Goal: Transaction & Acquisition: Purchase product/service

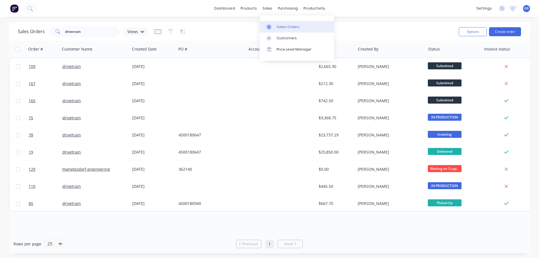
click at [282, 28] on div "Sales Orders" at bounding box center [287, 26] width 23 height 5
click at [510, 30] on button "Create order" at bounding box center [505, 31] width 32 height 9
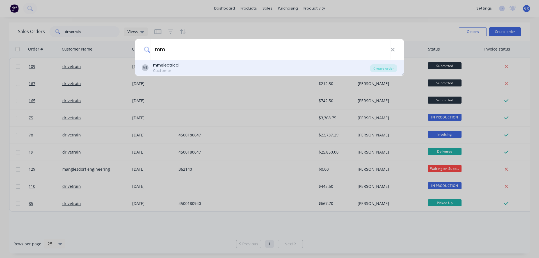
type input "mm"
click at [185, 67] on div "ME mm electrical Customer" at bounding box center [256, 67] width 228 height 11
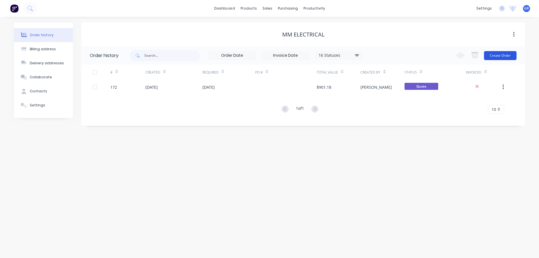
click at [497, 57] on button "Create Order" at bounding box center [500, 55] width 33 height 9
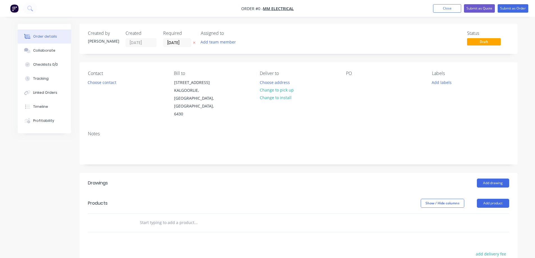
click at [158, 217] on input "text" at bounding box center [196, 222] width 112 height 11
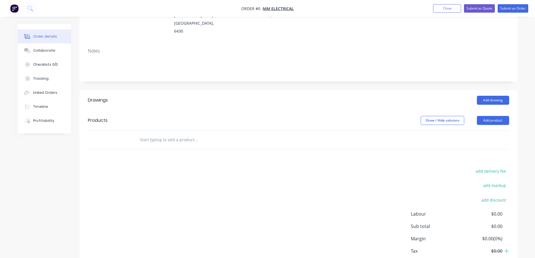
scroll to position [84, 0]
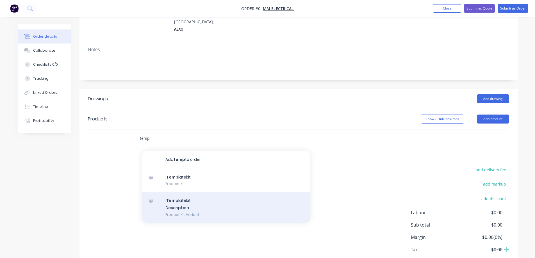
type input "temp"
click at [197, 192] on div ". Temp latekit Description Product Kit Variant" at bounding box center [226, 207] width 168 height 31
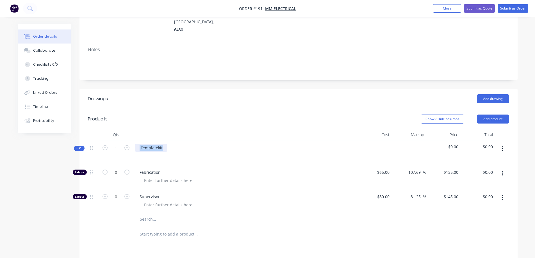
drag, startPoint x: 163, startPoint y: 131, endPoint x: 133, endPoint y: 129, distance: 29.6
click at [133, 140] on div ".Templatekit" at bounding box center [245, 152] width 225 height 24
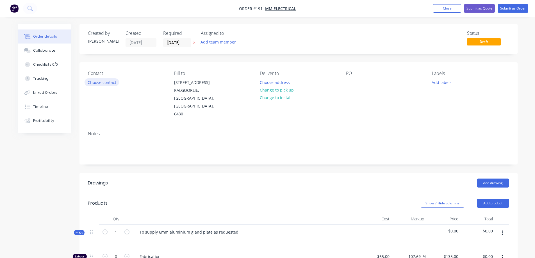
click at [92, 82] on button "Choose contact" at bounding box center [101, 82] width 35 height 8
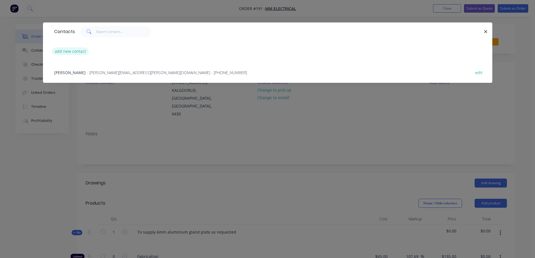
click at [74, 50] on button "add new contact" at bounding box center [70, 51] width 37 height 8
select select "AU"
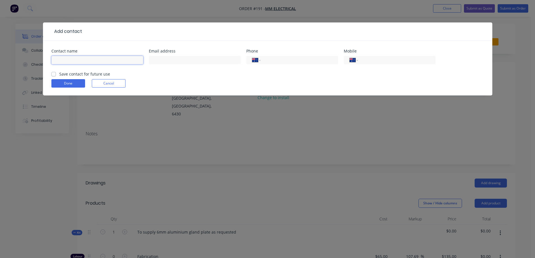
click at [75, 60] on input "text" at bounding box center [97, 60] width 92 height 8
type input "[PERSON_NAME]"
click at [373, 62] on input "tel" at bounding box center [395, 60] width 67 height 6
paste input "0408 379 117"
type input "0408 379 117"
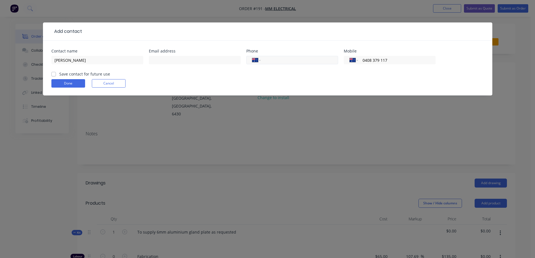
click at [285, 60] on input "tel" at bounding box center [297, 60] width 67 height 6
paste input "[PHONE_NUMBER]"
type input "[PHONE_NUMBER]"
click at [180, 65] on div at bounding box center [195, 62] width 92 height 17
drag, startPoint x: 172, startPoint y: 77, endPoint x: 170, endPoint y: 63, distance: 14.1
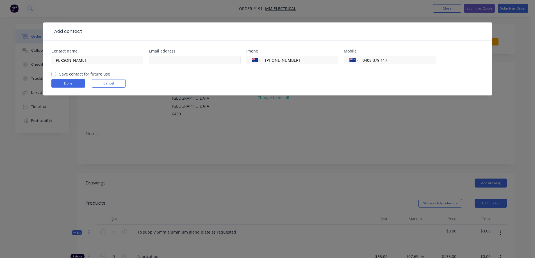
click at [171, 75] on form "Contact name [PERSON_NAME] address Phone International [GEOGRAPHIC_DATA] [GEOGR…" at bounding box center [267, 72] width 432 height 46
click at [160, 59] on input "text" at bounding box center [195, 60] width 92 height 8
paste input "[PERSON_NAME] <[PERSON_NAME][EMAIL_ADDRESS][PERSON_NAME][DOMAIN_NAME]>"
type input "[PERSON_NAME][EMAIL_ADDRESS][PERSON_NAME][DOMAIN_NAME]"
click at [215, 77] on form "Contact name [PERSON_NAME] address [PERSON_NAME][EMAIL_ADDRESS][PERSON_NAME][DO…" at bounding box center [267, 72] width 432 height 46
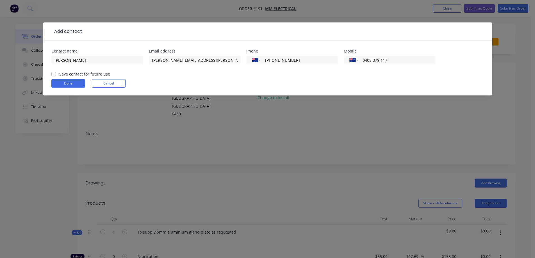
click at [59, 75] on label "Save contact for future use" at bounding box center [84, 74] width 51 height 6
click at [54, 75] on input "Save contact for future use" at bounding box center [53, 73] width 4 height 5
checkbox input "true"
click at [60, 84] on button "Done" at bounding box center [68, 83] width 34 height 8
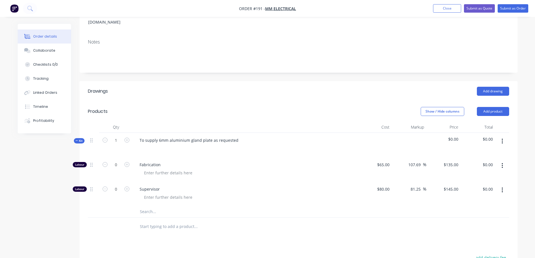
scroll to position [112, 0]
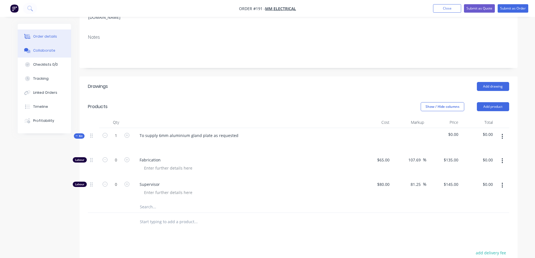
click at [39, 50] on div "Collaborate" at bounding box center [44, 50] width 22 height 5
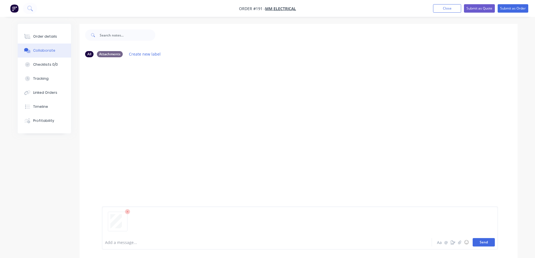
click at [473, 241] on button "Send" at bounding box center [483, 242] width 22 height 8
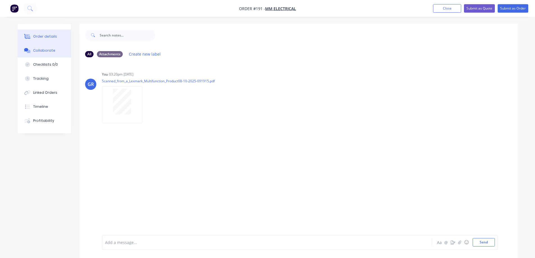
click at [38, 31] on button "Order details" at bounding box center [44, 36] width 53 height 14
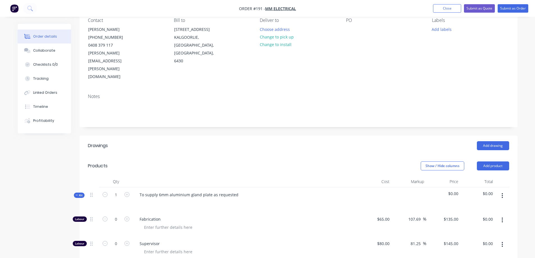
scroll to position [112, 0]
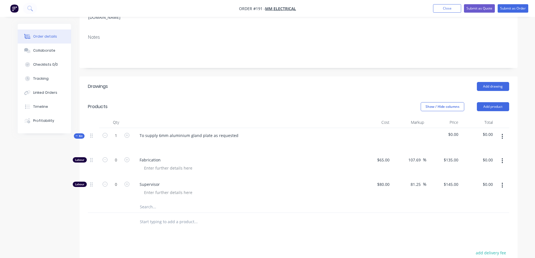
click at [502, 133] on icon "button" at bounding box center [501, 136] width 1 height 6
click at [473, 147] on div "Add product to kit" at bounding box center [482, 151] width 43 height 8
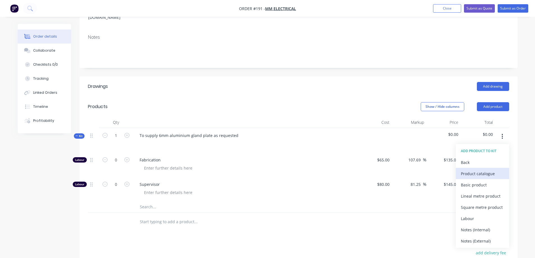
click at [469, 170] on div "Product catalogue" at bounding box center [482, 174] width 43 height 8
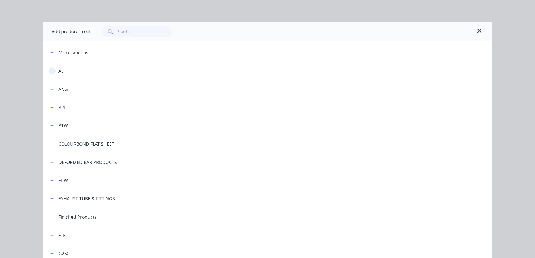
click at [50, 71] on icon "button" at bounding box center [51, 70] width 3 height 3
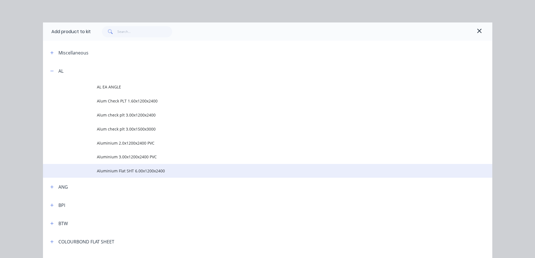
click at [140, 170] on span "Aluminium Flat SHT 6.00x1200x2400" at bounding box center [255, 171] width 316 height 6
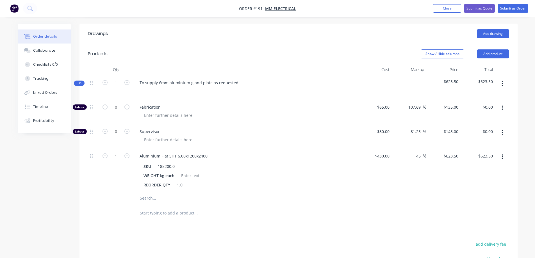
scroll to position [165, 0]
click at [512, 10] on button "Submit as Order" at bounding box center [512, 8] width 31 height 8
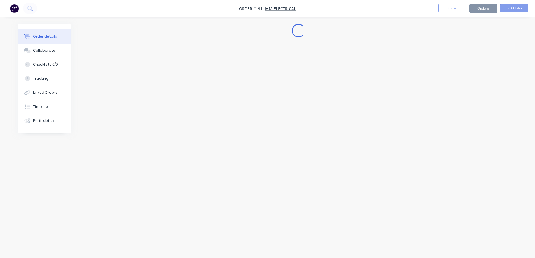
scroll to position [0, 0]
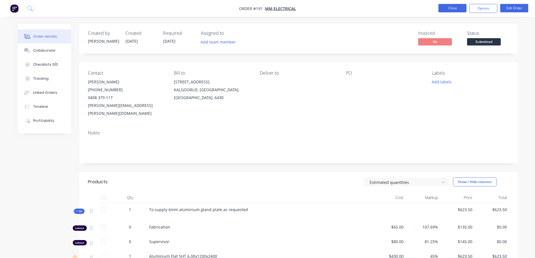
click at [447, 9] on button "Close" at bounding box center [452, 8] width 28 height 8
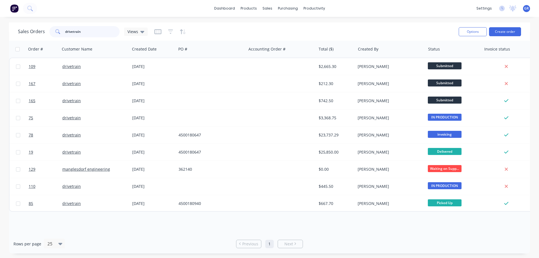
click at [84, 31] on input "drivetrain" at bounding box center [92, 31] width 55 height 11
drag, startPoint x: 75, startPoint y: 28, endPoint x: 60, endPoint y: 29, distance: 14.6
click at [60, 29] on div "drivetrain" at bounding box center [84, 31] width 70 height 11
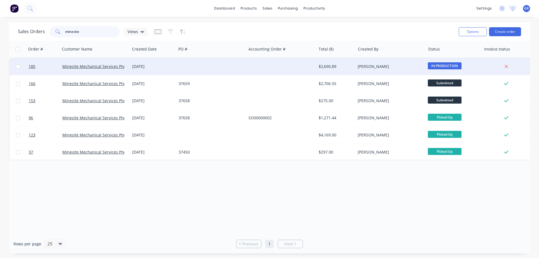
type input "minesite"
click at [194, 66] on div at bounding box center [211, 66] width 70 height 17
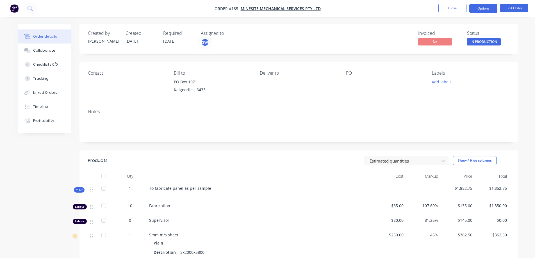
click at [477, 8] on button "Options" at bounding box center [483, 8] width 28 height 9
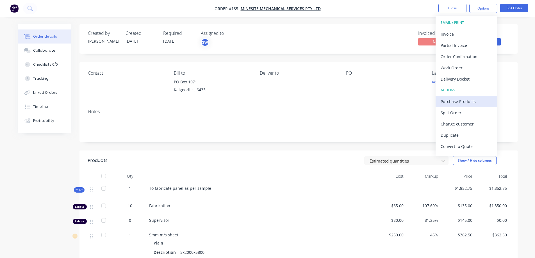
click at [451, 102] on div "Purchase Products" at bounding box center [466, 101] width 52 height 8
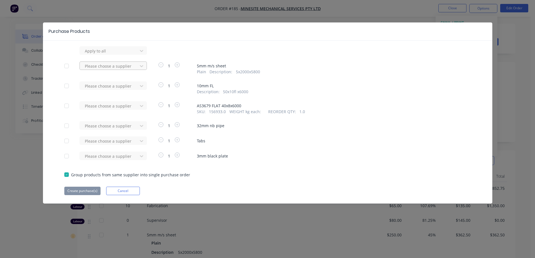
click at [102, 67] on div at bounding box center [109, 66] width 51 height 7
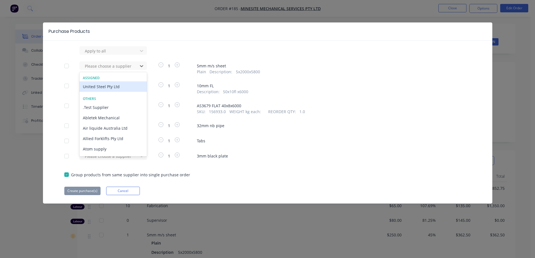
click at [114, 88] on div "United Steel Pty Ltd" at bounding box center [112, 86] width 67 height 10
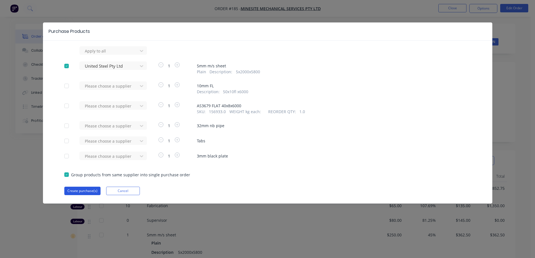
click at [74, 188] on button "Create purchase(s)" at bounding box center [82, 191] width 36 height 8
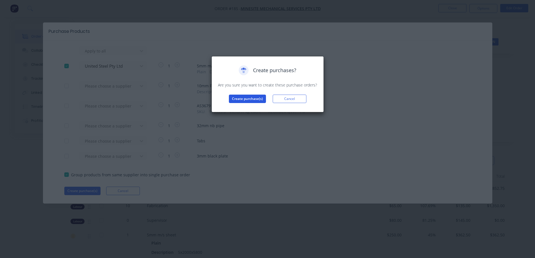
click at [243, 100] on button "Create purchase(s)" at bounding box center [247, 99] width 37 height 8
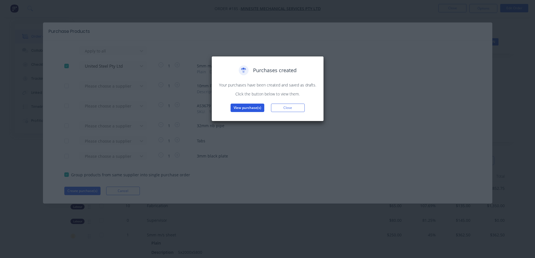
click at [246, 107] on button "View purchase(s)" at bounding box center [247, 108] width 34 height 8
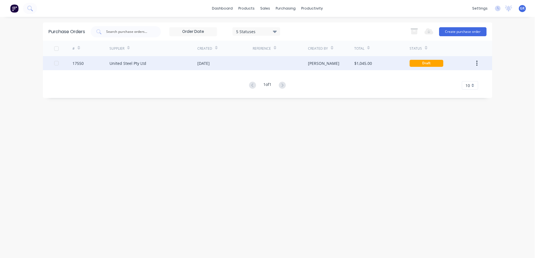
click at [165, 64] on div "United Steel Pty Ltd" at bounding box center [153, 63] width 88 height 14
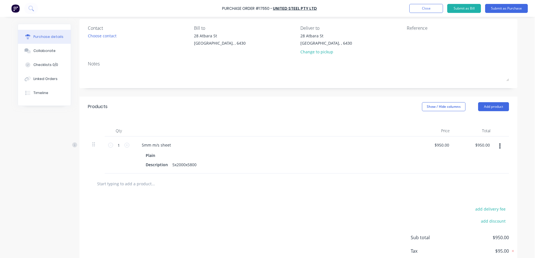
scroll to position [56, 0]
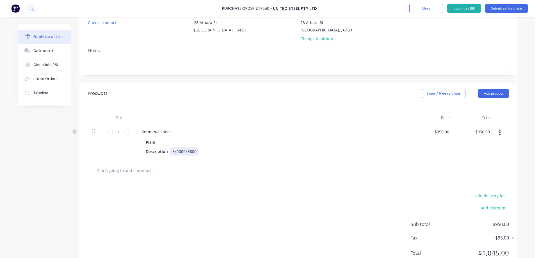
click at [182, 151] on div "5x2000x5800" at bounding box center [184, 151] width 29 height 8
click at [172, 150] on div "5x1200x2400" at bounding box center [184, 151] width 29 height 8
click at [191, 151] on div "5mmx1200x2400" at bounding box center [188, 151] width 36 height 8
click at [210, 150] on div "5mmx1200mmx2400" at bounding box center [191, 151] width 43 height 8
click at [440, 130] on input "950.00" at bounding box center [441, 132] width 17 height 8
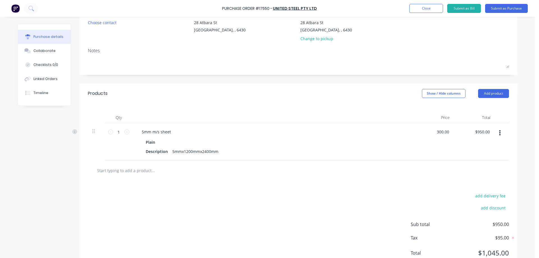
type input "$300.00"
click at [450, 141] on div "$300.00 300.00" at bounding box center [433, 141] width 41 height 37
click at [260, 175] on div at bounding box center [298, 170] width 412 height 11
click at [499, 9] on button "Submit as Purchase" at bounding box center [506, 8] width 43 height 9
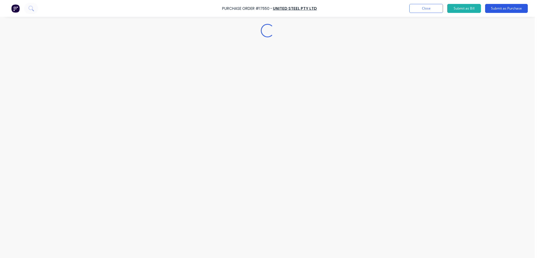
scroll to position [0, 0]
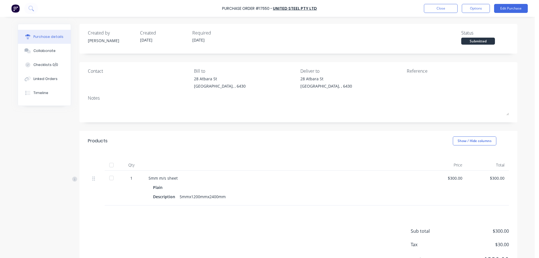
drag, startPoint x: 255, startPoint y: 235, endPoint x: 322, endPoint y: 62, distance: 184.9
click at [254, 227] on div "Sub total $300.00 Tax $30.00 Total $330.00" at bounding box center [298, 242] width 438 height 74
click at [452, 7] on button "Close" at bounding box center [441, 8] width 34 height 9
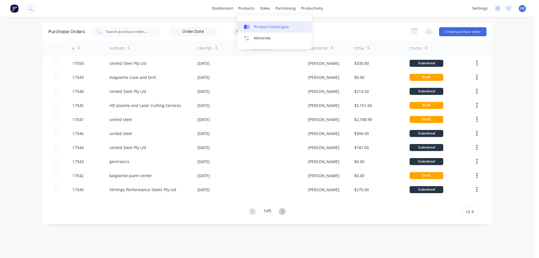
click at [252, 24] on link "Product Catalogue" at bounding box center [274, 26] width 74 height 11
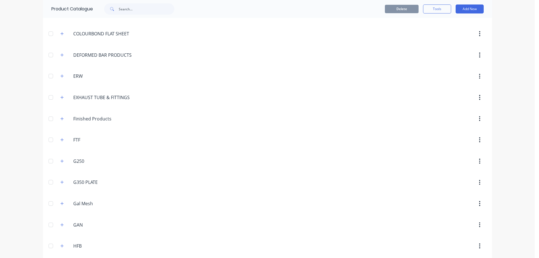
scroll to position [140, 0]
click at [60, 161] on icon "button" at bounding box center [61, 159] width 3 height 4
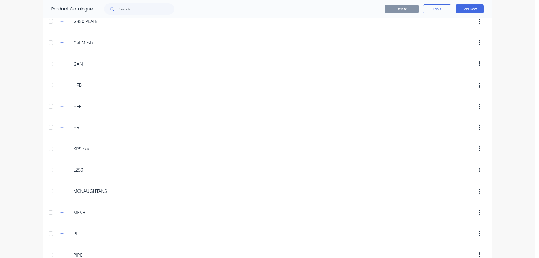
scroll to position [449, 0]
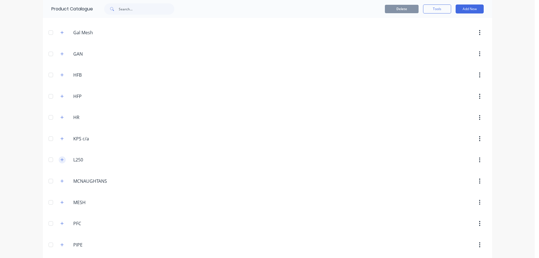
click at [60, 160] on icon "button" at bounding box center [61, 159] width 3 height 3
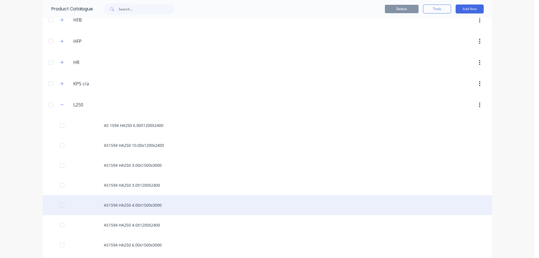
scroll to position [561, 0]
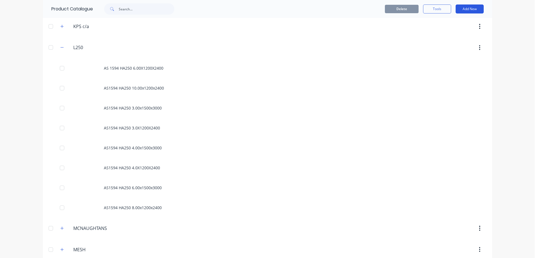
click at [467, 11] on button "Add New" at bounding box center [470, 8] width 28 height 9
click at [443, 47] on div "Product" at bounding box center [456, 46] width 43 height 8
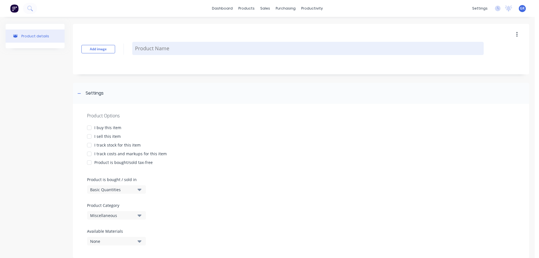
click at [144, 47] on textarea at bounding box center [307, 48] width 351 height 13
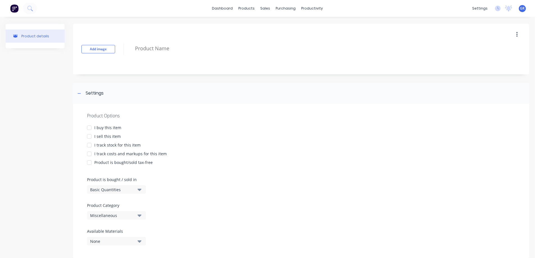
type textarea "x"
type textarea "5"
type textarea "x"
type textarea "5m"
type textarea "x"
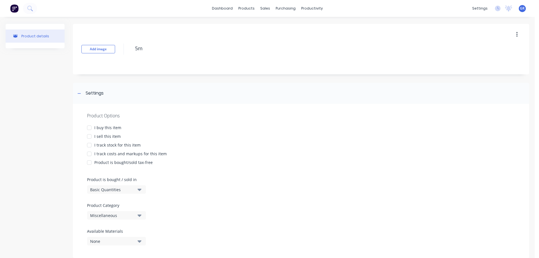
type textarea "5mm"
type textarea "x"
type textarea "5mm"
type textarea "x"
type textarea "5mm p"
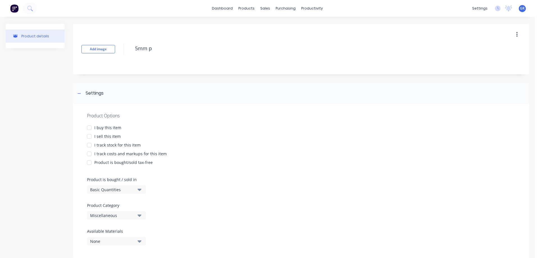
type textarea "x"
type textarea "5mm pl"
click at [93, 126] on div at bounding box center [89, 127] width 11 height 11
type textarea "x"
type textarea "5mm pl"
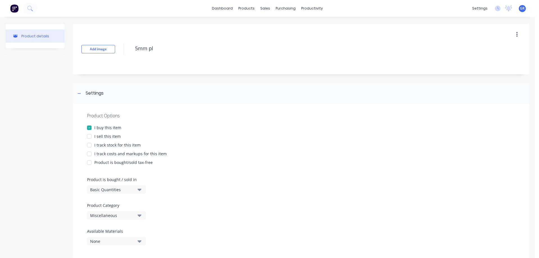
type textarea "x"
type textarea "5mm pl"
click at [95, 134] on div "I sell this item" at bounding box center [107, 136] width 26 height 6
click at [97, 143] on div "I track stock for this item" at bounding box center [117, 145] width 46 height 6
click at [98, 152] on div "I track costs and markups for this item" at bounding box center [130, 154] width 72 height 6
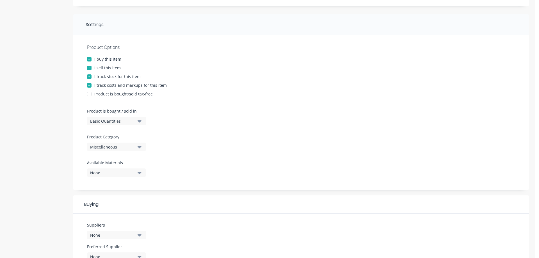
scroll to position [84, 0]
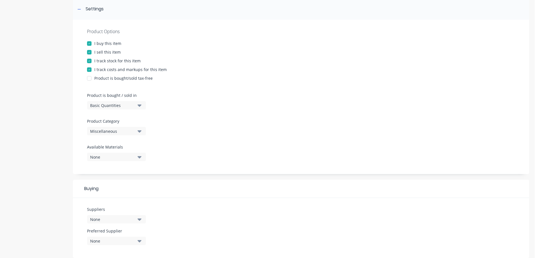
click at [131, 131] on div "Miscellaneous" at bounding box center [112, 131] width 45 height 6
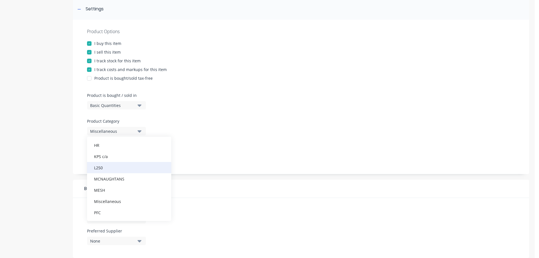
click at [97, 164] on div "L250" at bounding box center [129, 167] width 84 height 11
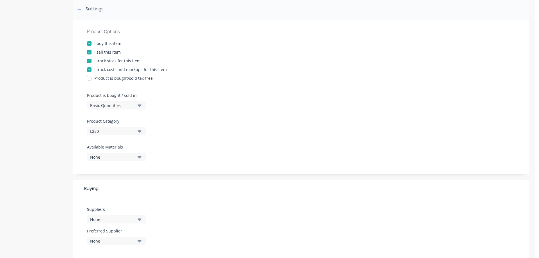
click at [142, 158] on button "None" at bounding box center [116, 157] width 59 height 8
click at [114, 237] on button "Plain" at bounding box center [129, 232] width 84 height 11
type textarea "x"
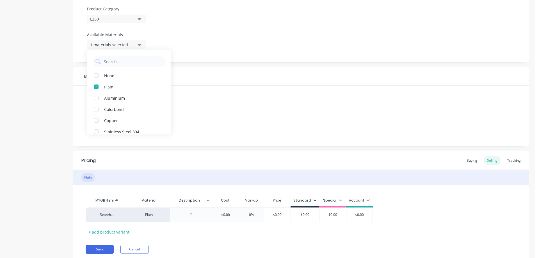
click at [206, 85] on div "Buying" at bounding box center [301, 76] width 456 height 18
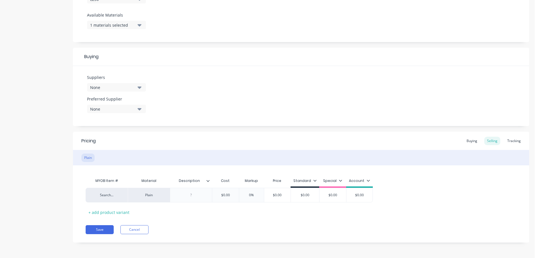
click at [97, 86] on div "None" at bounding box center [112, 87] width 45 height 6
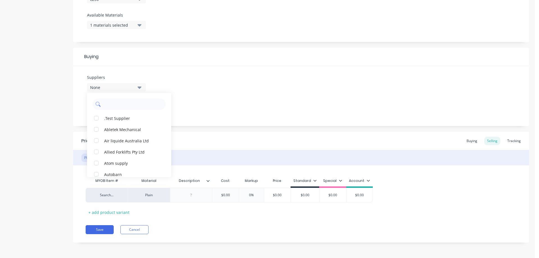
click at [115, 104] on input "text" at bounding box center [133, 104] width 60 height 11
type input "united"
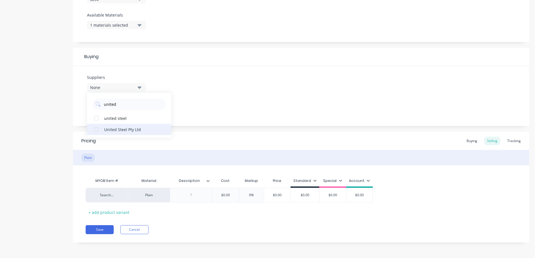
click at [125, 128] on div "United Steel Pty Ltd" at bounding box center [132, 129] width 56 height 6
type textarea "x"
click at [205, 111] on div "Suppliers 1 suppliers selected united United Steel Pty Ltd united steel Preferr…" at bounding box center [301, 96] width 456 height 60
click at [189, 197] on div at bounding box center [191, 194] width 28 height 7
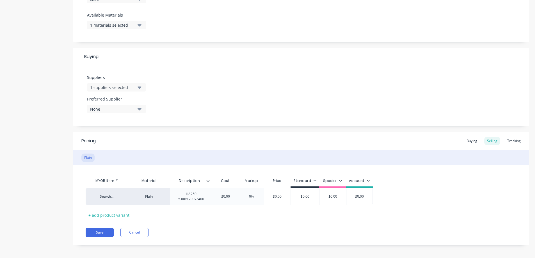
type textarea "x"
type input "$"
type textarea "x"
type input "$3"
type textarea "x"
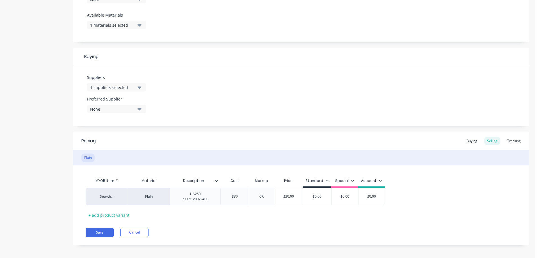
type input "$300"
type textarea "x"
type input "$300"
type input "0"
type textarea "x"
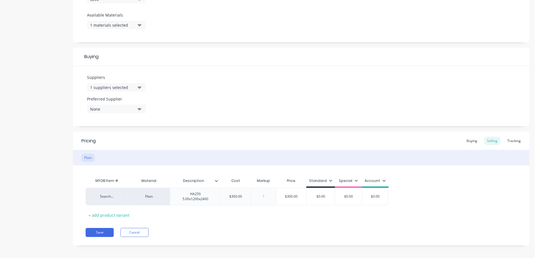
type input "4"
type textarea "x"
type input "45"
type input "$435.00"
type input "$0.00"
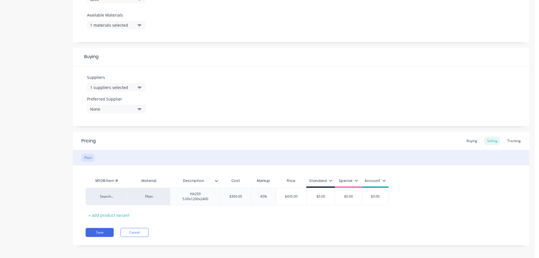
type textarea "x"
type input "$0.0"
type textarea "x"
type input "$0."
type textarea "x"
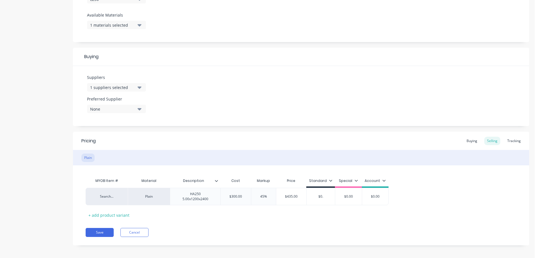
type input "$0"
type textarea "x"
type input "$"
type textarea "x"
type input "$4"
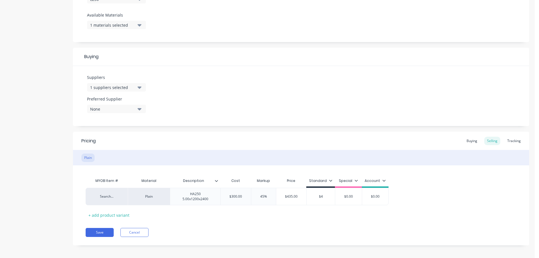
type textarea "x"
type input "$43"
type textarea "x"
type input "$435"
click at [470, 139] on div "Buying" at bounding box center [472, 141] width 16 height 8
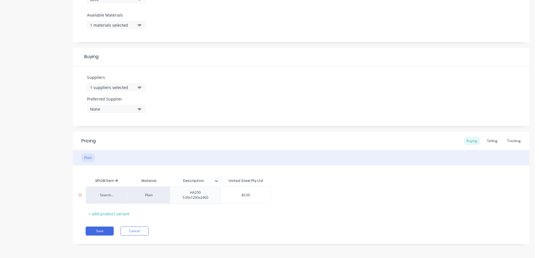
type input "$0.00"
drag, startPoint x: 250, startPoint y: 196, endPoint x: 232, endPoint y: 195, distance: 18.0
click at [232, 195] on input "$0.00" at bounding box center [246, 195] width 50 height 5
type textarea "x"
type input "3"
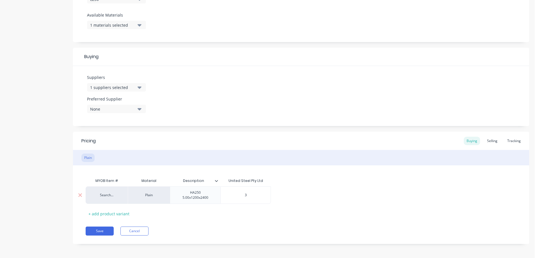
type textarea "x"
type input "30"
type textarea "x"
type input "300"
click at [197, 222] on div "Pricing Buying Selling Tracking Plain MYOB Item # Material Description United S…" at bounding box center [301, 188] width 456 height 112
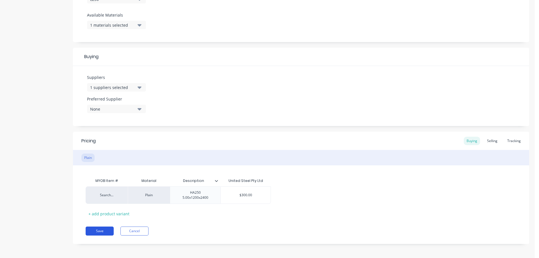
click at [99, 232] on button "Save" at bounding box center [100, 231] width 28 height 9
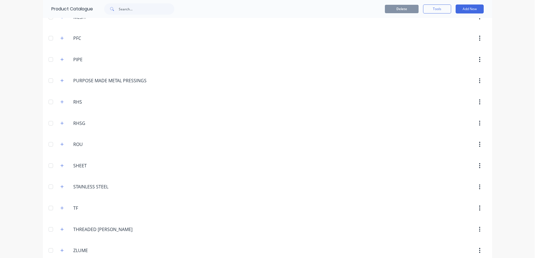
scroll to position [822, 0]
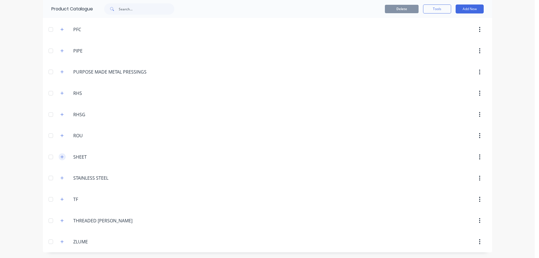
click at [60, 156] on icon "button" at bounding box center [61, 157] width 3 height 4
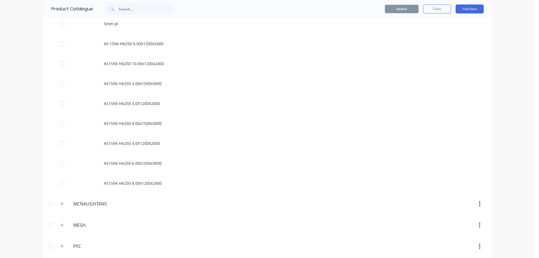
scroll to position [593, 0]
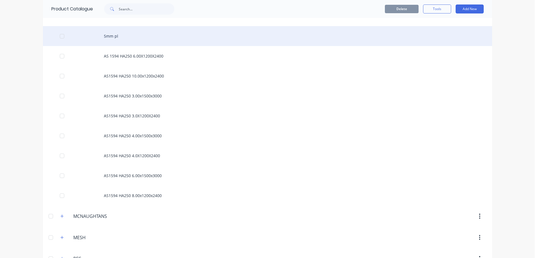
click at [124, 39] on div "5mm pl" at bounding box center [267, 36] width 449 height 20
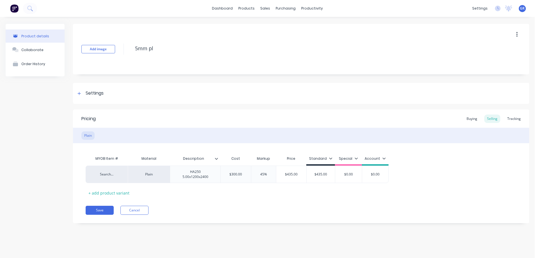
drag, startPoint x: 153, startPoint y: 47, endPoint x: 125, endPoint y: 46, distance: 27.8
click at [116, 46] on div "Add image 5mm pl" at bounding box center [301, 49] width 456 height 51
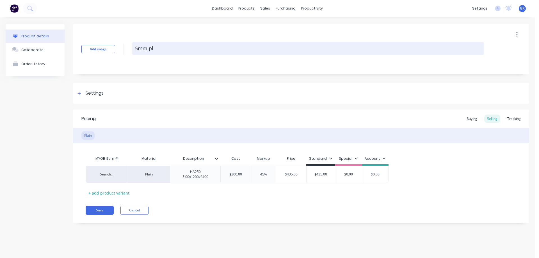
click at [132, 47] on textarea "5mm pl" at bounding box center [307, 48] width 351 height 13
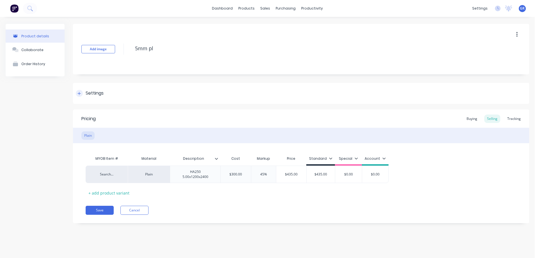
type textarea "x"
type textarea "A5mm pl"
type textarea "x"
type textarea "AS5mm pl"
type textarea "x"
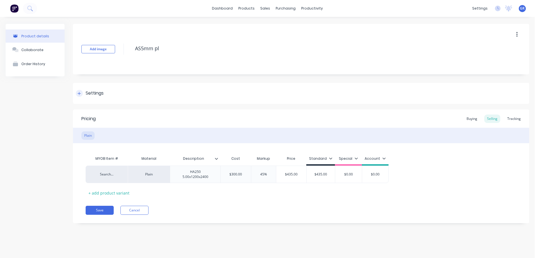
type textarea "AS 5mm pl"
type textarea "x"
type textarea "AS5mm pl"
type textarea "x"
type textarea "AS15mm pl"
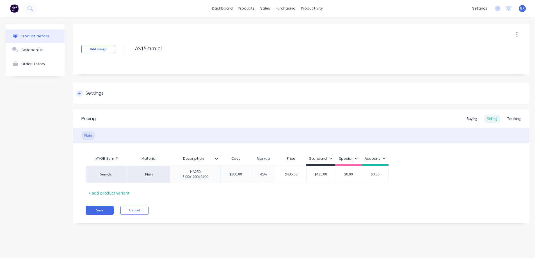
type textarea "x"
type textarea "AS155mm pl"
type textarea "x"
type textarea "AS1595mm pl"
type textarea "x"
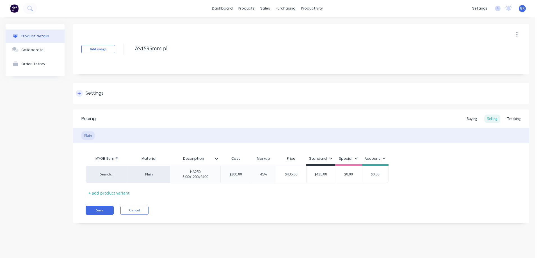
type textarea "AS15945mm pl"
type textarea "x"
type textarea "AS1594 5mm pl"
type textarea "x"
type textarea "AS1594 H5mm pl"
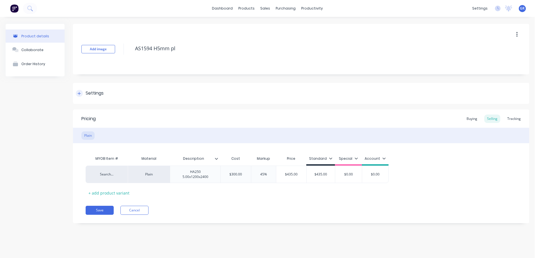
type textarea "x"
type textarea "AS1594 HA5mm pl"
type textarea "x"
type textarea "AS1594 HA25mm pl"
type textarea "x"
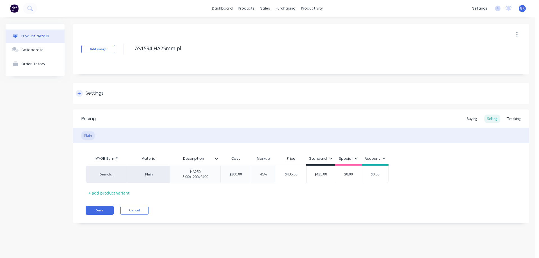
type textarea "AS1594 HA255mm pl"
type textarea "x"
type textarea "AS1594 HA2505mm pl"
type textarea "x"
type textarea "AS1594 HA250 5mm pl"
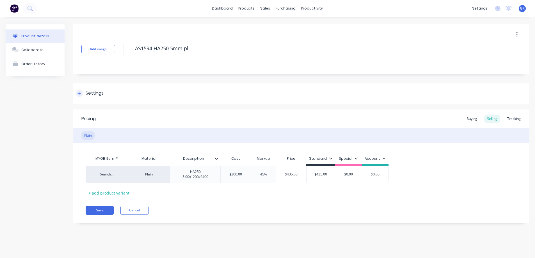
type textarea "x"
type textarea "AS1594 HA250 55mm pl"
type textarea "x"
type textarea "AS1594 HA250 5mm pl"
type textarea "x"
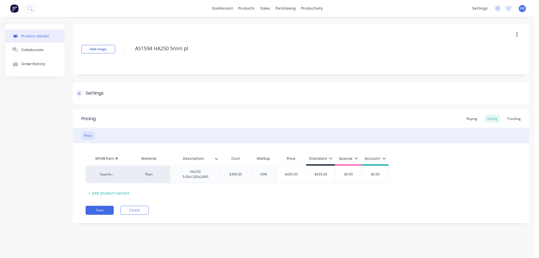
type textarea "AS1594 HA250 [DOMAIN_NAME] pl"
type textarea "x"
type textarea "AS1594 HA250 5.0mm pl"
type textarea "x"
type textarea "AS1594 HA250 5.00mm pl"
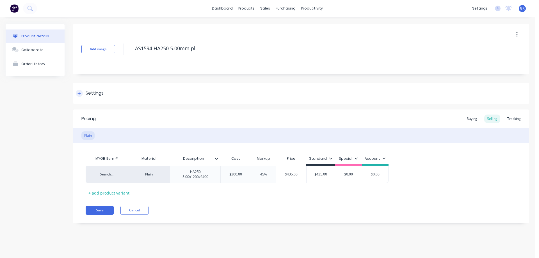
type textarea "x"
type textarea "AS1594 HA250 5.00Xmm pl"
type textarea "x"
type textarea "AS1594 HA250 5.00X1mm pl"
type textarea "x"
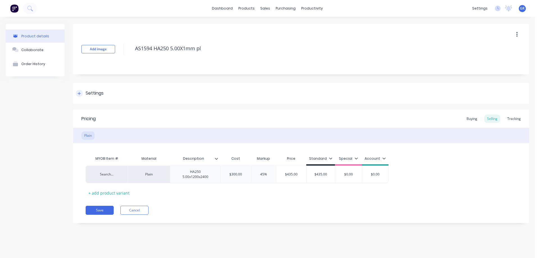
type textarea "AS1594 HA250 5.00X12mm pl"
type textarea "x"
type textarea "AS1594 HA250 5.00X120mm pl"
type textarea "x"
type textarea "AS1594 HA250 5.00X1200mm pl"
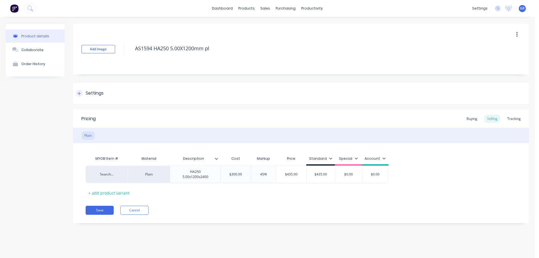
type textarea "x"
type textarea "AS1594 HA250 5.00X1200Xmm pl"
type textarea "x"
type textarea "AS1594 HA250 5.00X1200X2mm pl"
type textarea "x"
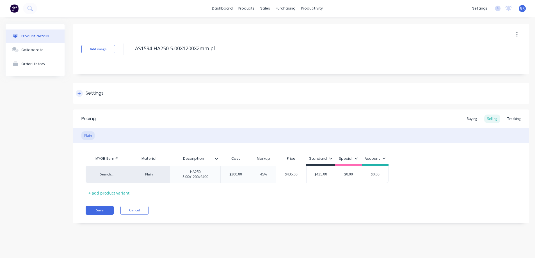
type textarea "AS1594 HA250 5.00X1200X24mm pl"
type textarea "x"
type textarea "AS1594 HA250 5.00X1200X240mm pl"
type textarea "x"
type textarea "AS1594 HA250 5.00X1200X2400mm pl"
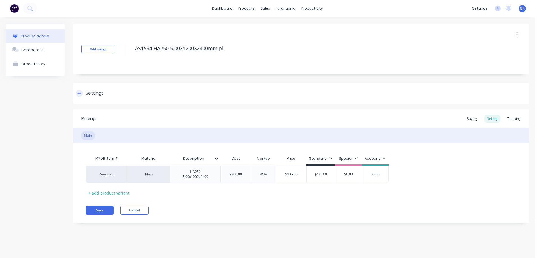
type textarea "x"
type textarea "AS1594 HA250 5.00X1200X2400mm p"
type textarea "x"
type textarea "AS1594 HA250 5.00X1200X2400mm"
type textarea "x"
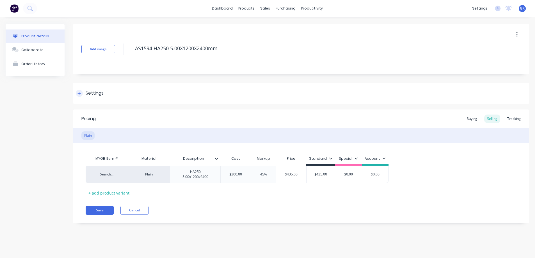
type textarea "AS1594 HA250 5.00X1200X2400mm"
type textarea "x"
type textarea "AS1594 HA250 5.00X1200X2400m"
type textarea "x"
type textarea "AS1594 HA250 5.00X1200X2400"
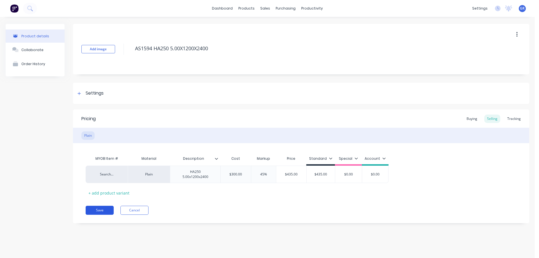
type textarea "x"
type textarea "AS1594 HA250 5.00X1200X2400"
click at [103, 210] on button "Save" at bounding box center [100, 210] width 28 height 9
type textarea "x"
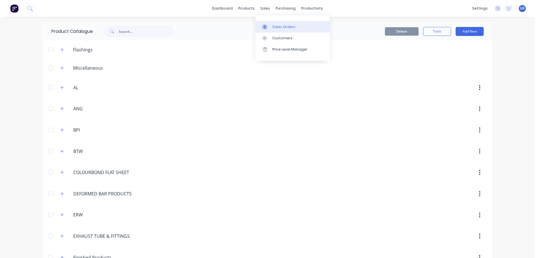
click at [277, 29] on link "Sales Orders" at bounding box center [292, 26] width 74 height 11
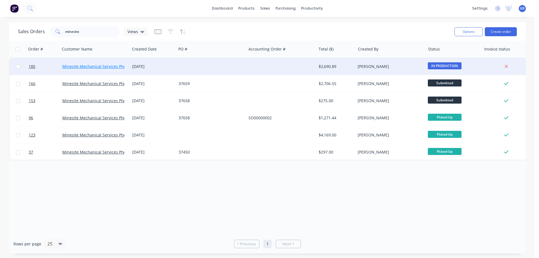
click at [103, 64] on link "Minesite Mechanical Services Pty Ltd" at bounding box center [96, 66] width 69 height 5
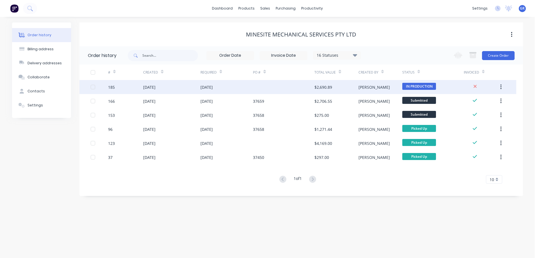
click at [175, 84] on div "[DATE]" at bounding box center [171, 87] width 57 height 14
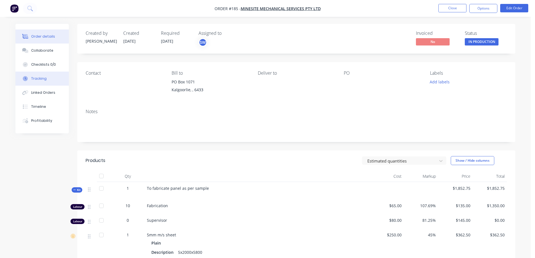
click at [42, 78] on div "Tracking" at bounding box center [38, 78] width 15 height 5
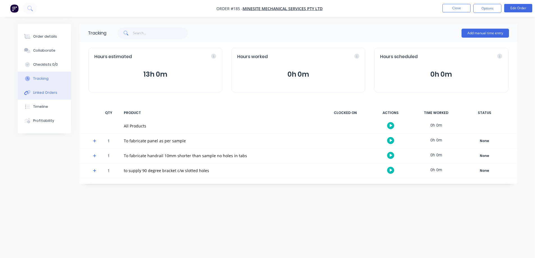
click at [42, 93] on div "Linked Orders" at bounding box center [45, 92] width 24 height 5
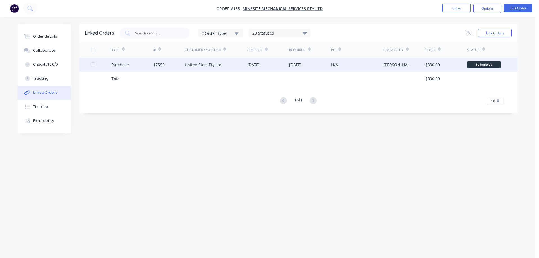
click at [218, 66] on div "United Steel Pty Ltd" at bounding box center [203, 65] width 37 height 6
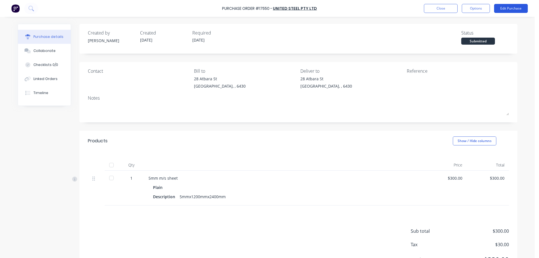
click at [515, 5] on button "Edit Purchase" at bounding box center [511, 8] width 34 height 9
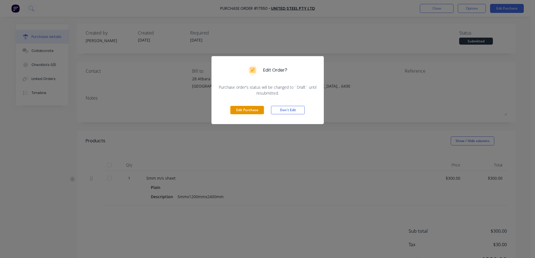
click at [247, 106] on button "Edit Purchase" at bounding box center [247, 110] width 34 height 8
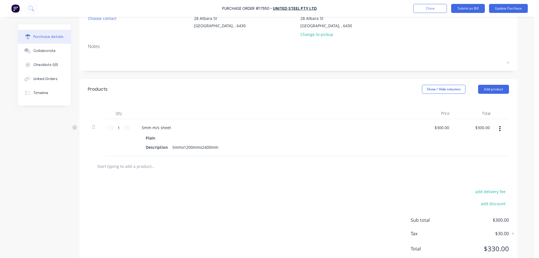
scroll to position [77, 0]
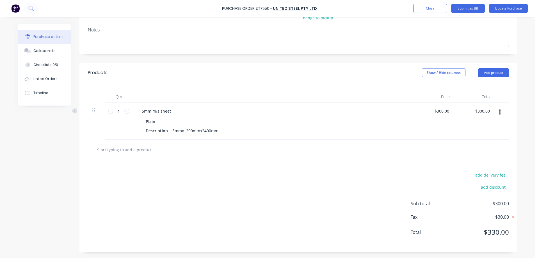
click at [500, 110] on button "button" at bounding box center [499, 112] width 13 height 10
click at [467, 162] on button "Delete" at bounding box center [483, 160] width 48 height 11
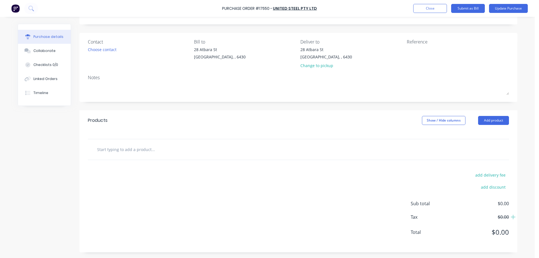
scroll to position [29, 0]
click at [130, 151] on input "text" at bounding box center [153, 149] width 112 height 11
type input "h"
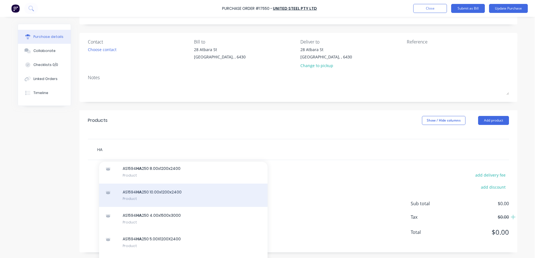
scroll to position [56, 0]
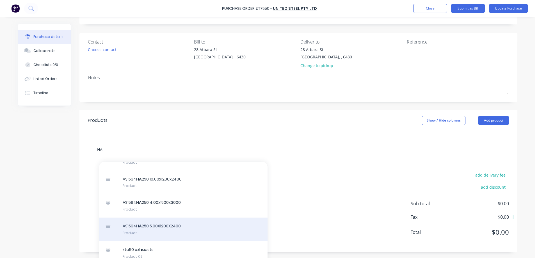
type input "HA"
click at [147, 228] on div "AS1594 HA 250 5.00X1200X2400 Product" at bounding box center [183, 230] width 168 height 24
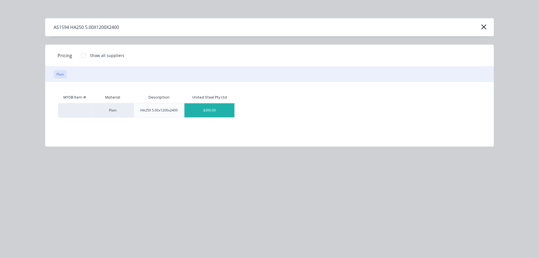
click at [214, 111] on div "$300.00" at bounding box center [209, 110] width 50 height 14
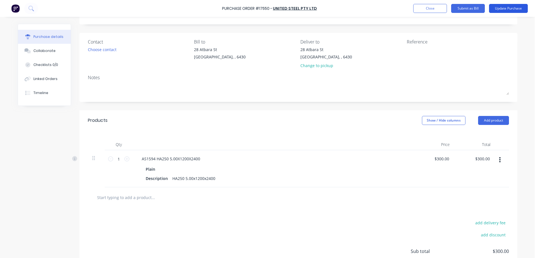
click at [506, 10] on button "Update Purchase" at bounding box center [508, 8] width 39 height 9
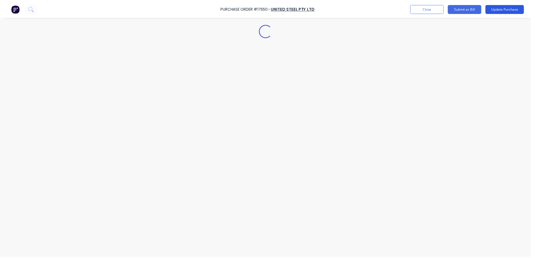
scroll to position [0, 0]
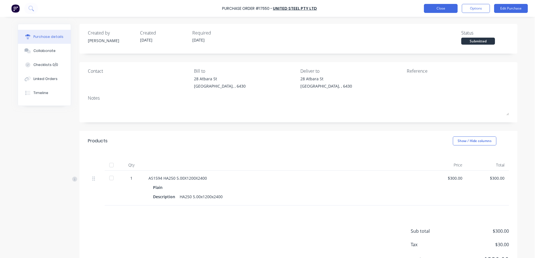
click at [443, 11] on button "Close" at bounding box center [441, 8] width 34 height 9
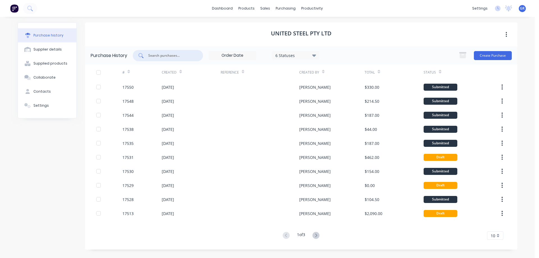
click at [170, 57] on input "text" at bounding box center [171, 56] width 47 height 6
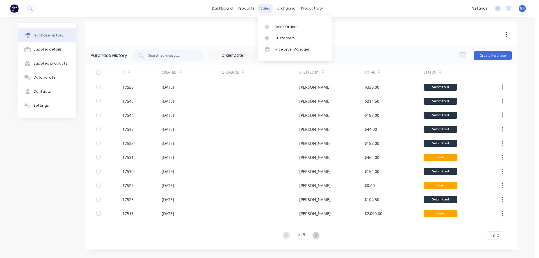
click at [263, 9] on div "sales" at bounding box center [264, 8] width 15 height 8
click at [273, 24] on link "Sales Orders" at bounding box center [295, 26] width 74 height 11
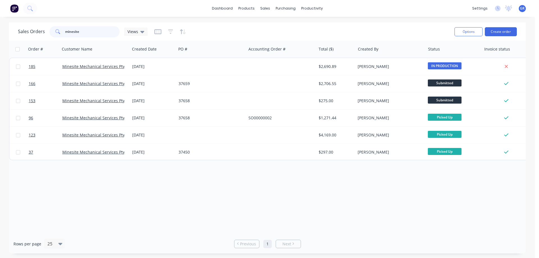
drag, startPoint x: 79, startPoint y: 33, endPoint x: 50, endPoint y: 31, distance: 29.0
click at [52, 31] on div "minesite" at bounding box center [84, 31] width 70 height 11
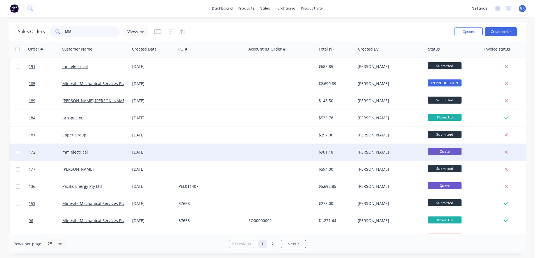
type input "MM"
click at [108, 152] on div "mm electrical" at bounding box center [93, 152] width 62 height 6
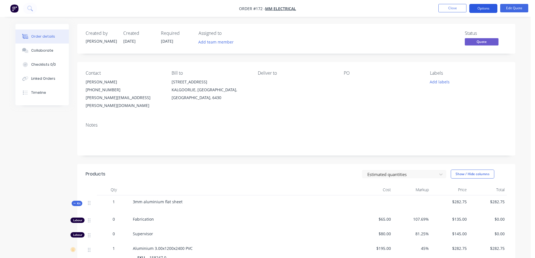
click at [482, 7] on button "Options" at bounding box center [483, 8] width 28 height 9
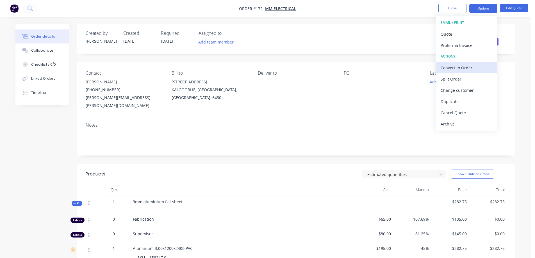
click at [464, 70] on div "Convert to Order" at bounding box center [466, 68] width 52 height 8
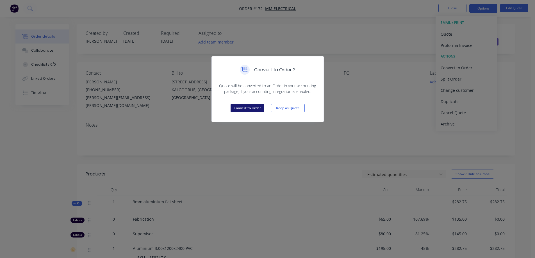
click at [239, 107] on button "Convert to Order" at bounding box center [247, 108] width 34 height 8
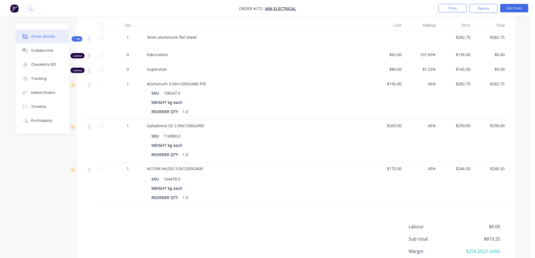
scroll to position [168, 0]
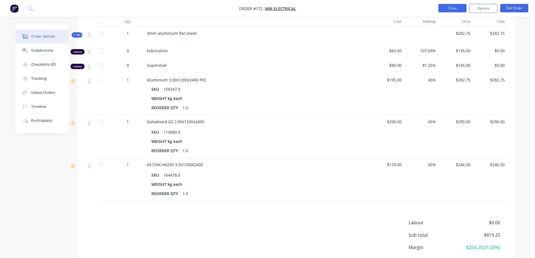
click at [453, 6] on button "Close" at bounding box center [452, 8] width 28 height 8
